Goal: Information Seeking & Learning: Learn about a topic

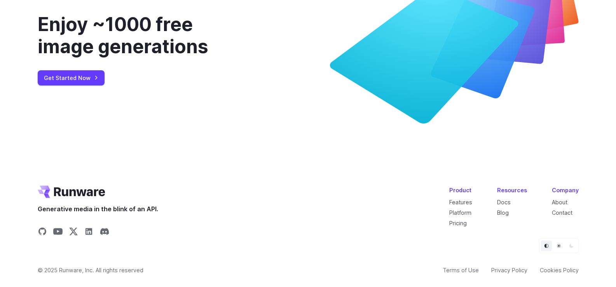
scroll to position [3005, 0]
click at [466, 223] on link "Pricing" at bounding box center [457, 223] width 17 height 7
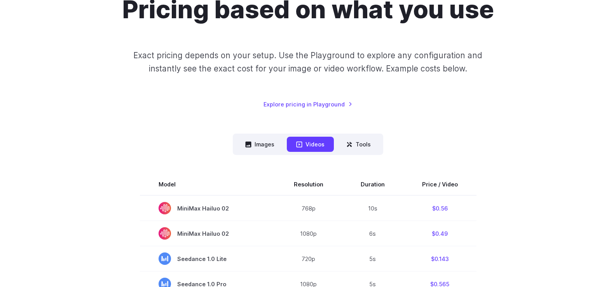
scroll to position [143, 0]
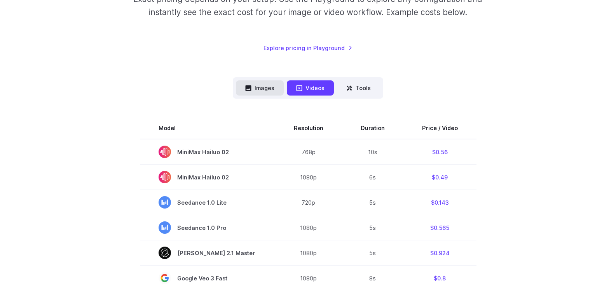
click at [261, 85] on button "Images" at bounding box center [260, 87] width 48 height 15
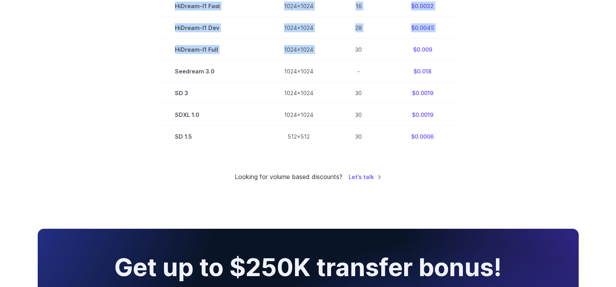
scroll to position [0, 0]
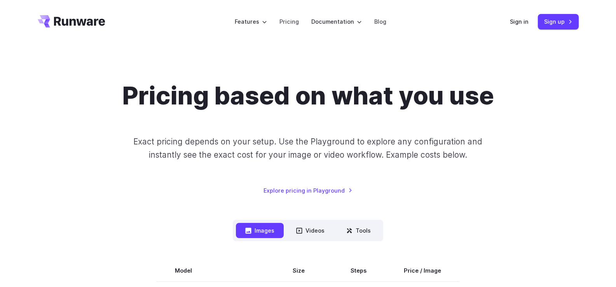
drag, startPoint x: 460, startPoint y: 142, endPoint x: 165, endPoint y: 249, distance: 313.2
copy div
